Goal: Task Accomplishment & Management: Complete application form

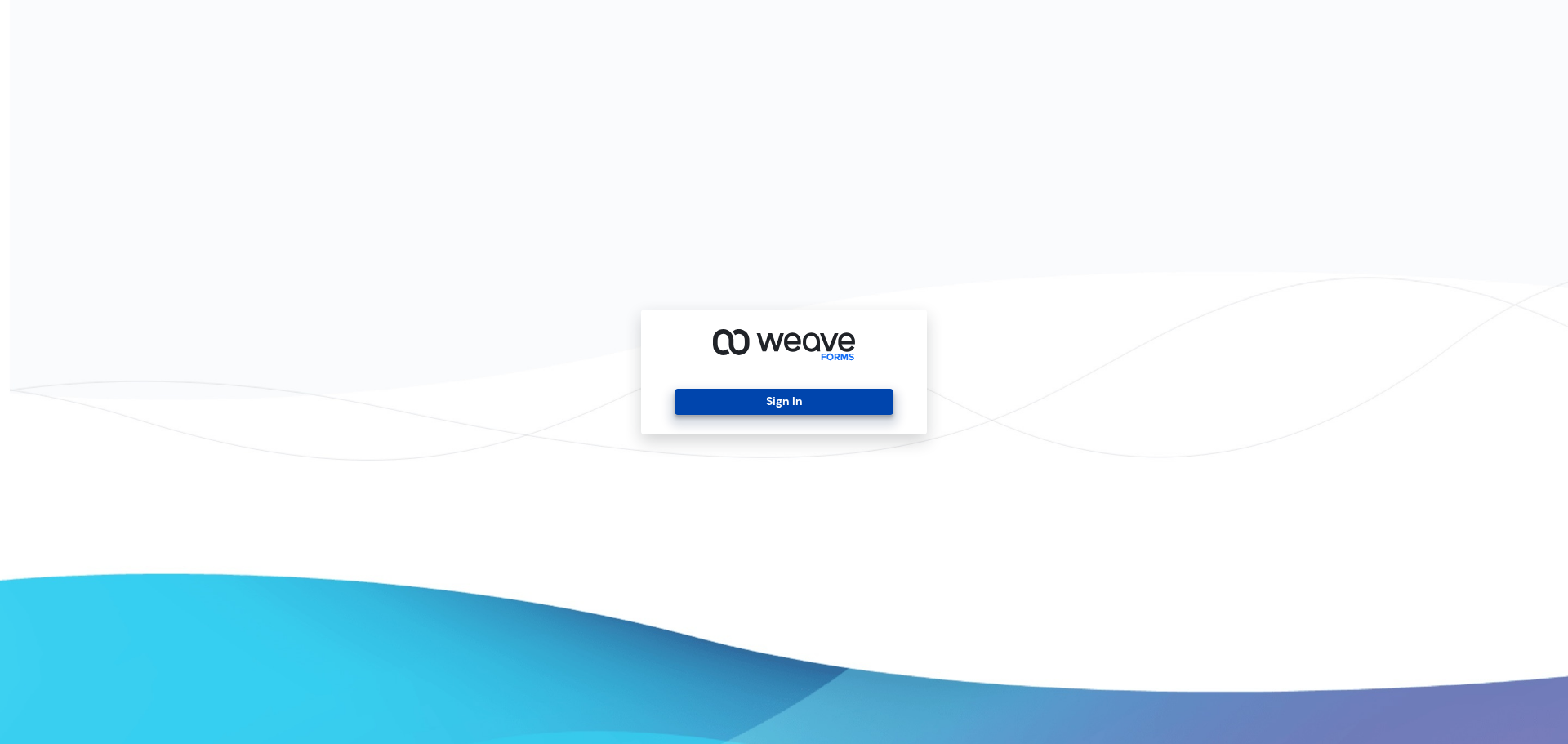
click at [797, 400] on button "Sign In" at bounding box center [783, 401] width 218 height 26
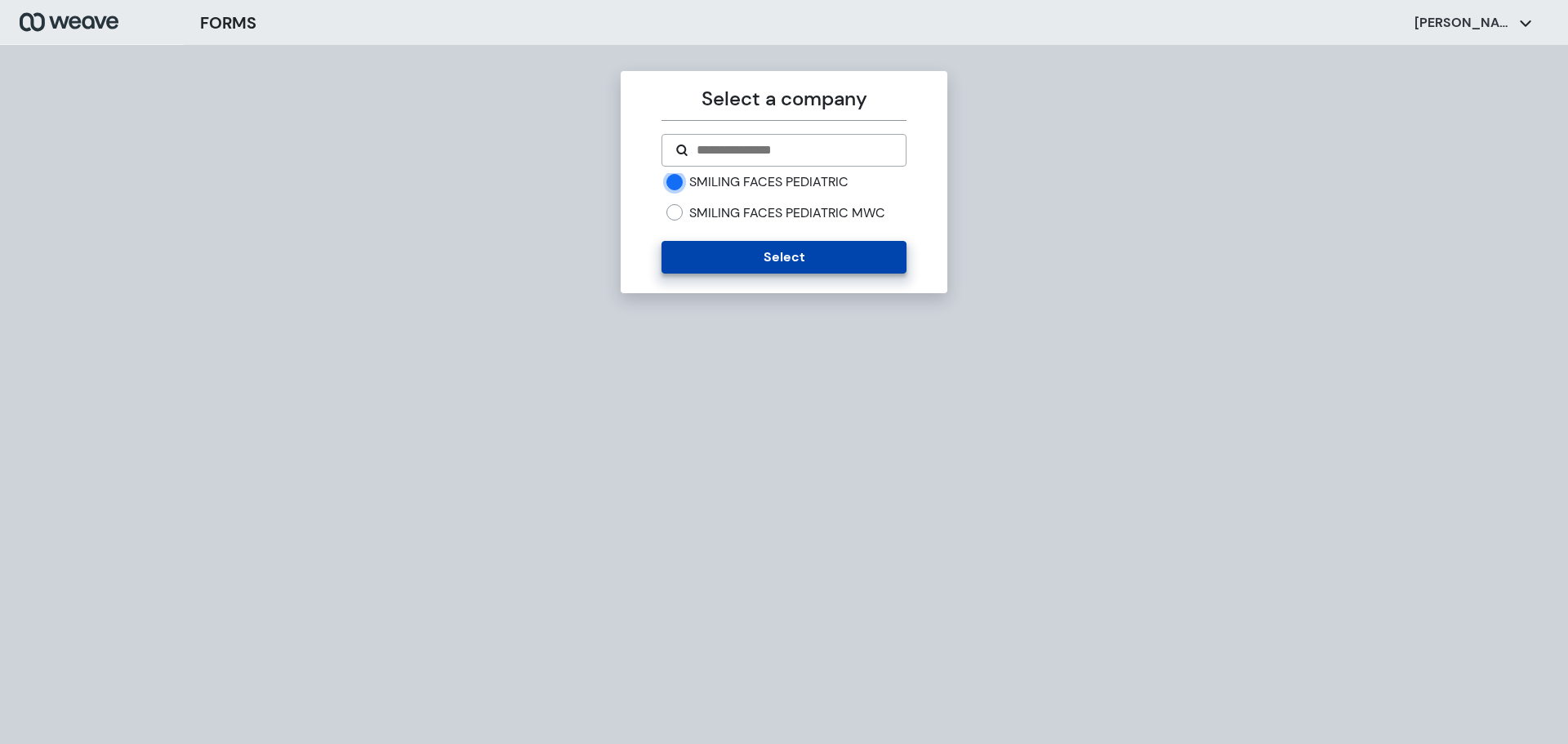
click at [722, 257] on button "Select" at bounding box center [784, 257] width 245 height 32
